Goal: Transaction & Acquisition: Purchase product/service

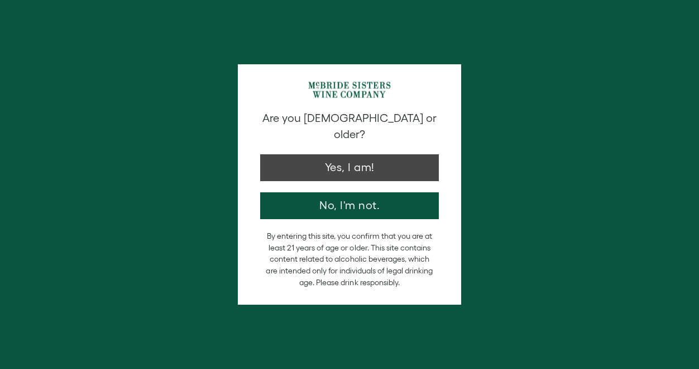
click at [336, 154] on button "Yes, I am!" at bounding box center [349, 167] width 179 height 27
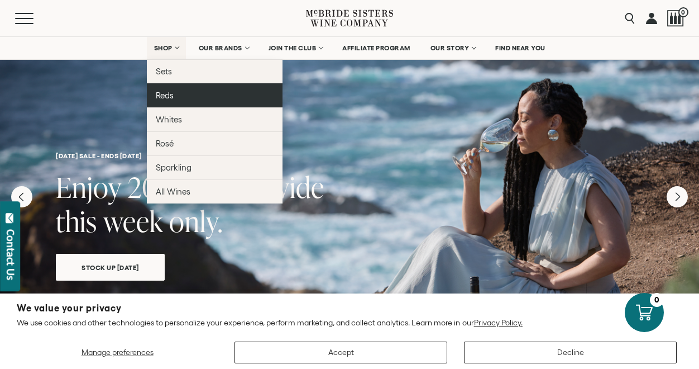
click at [171, 94] on span "Reds" at bounding box center [165, 94] width 18 height 9
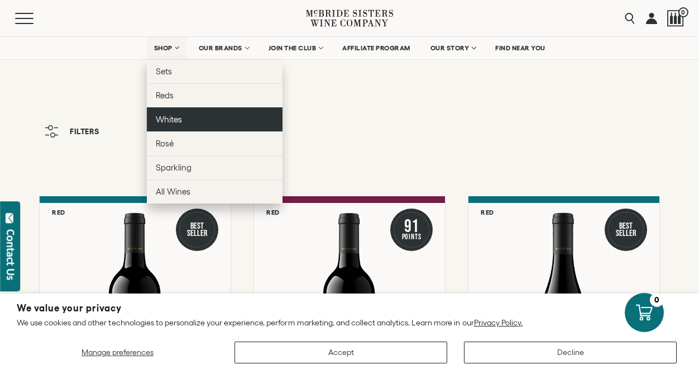
click at [168, 123] on span "Whites" at bounding box center [169, 119] width 26 height 9
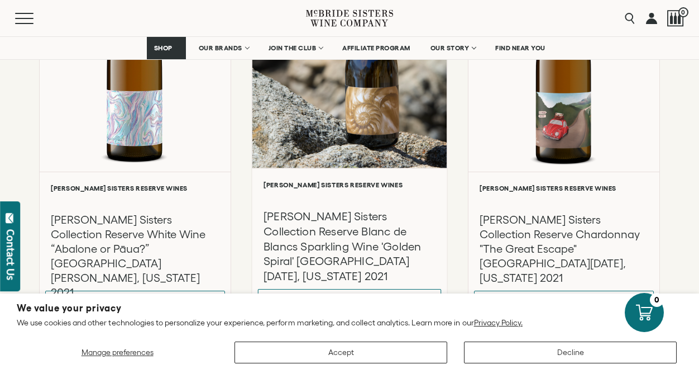
scroll to position [1016, 0]
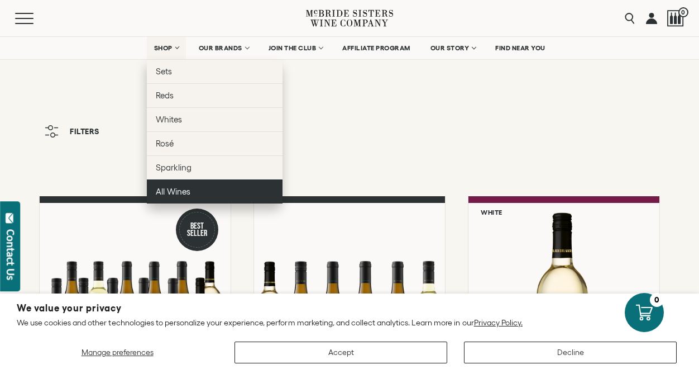
click at [184, 199] on link "All Wines" at bounding box center [215, 191] width 136 height 24
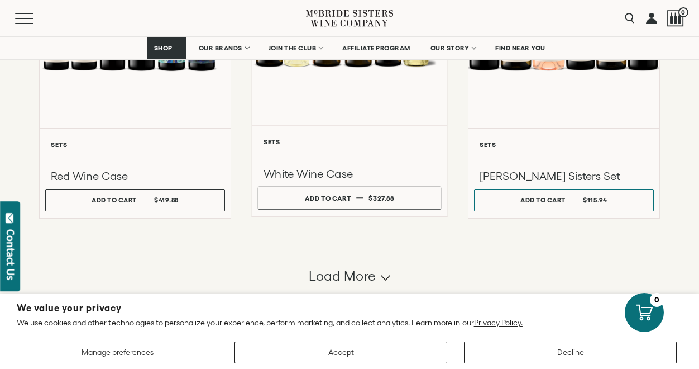
scroll to position [1059, 0]
